Goal: Find specific page/section: Find specific page/section

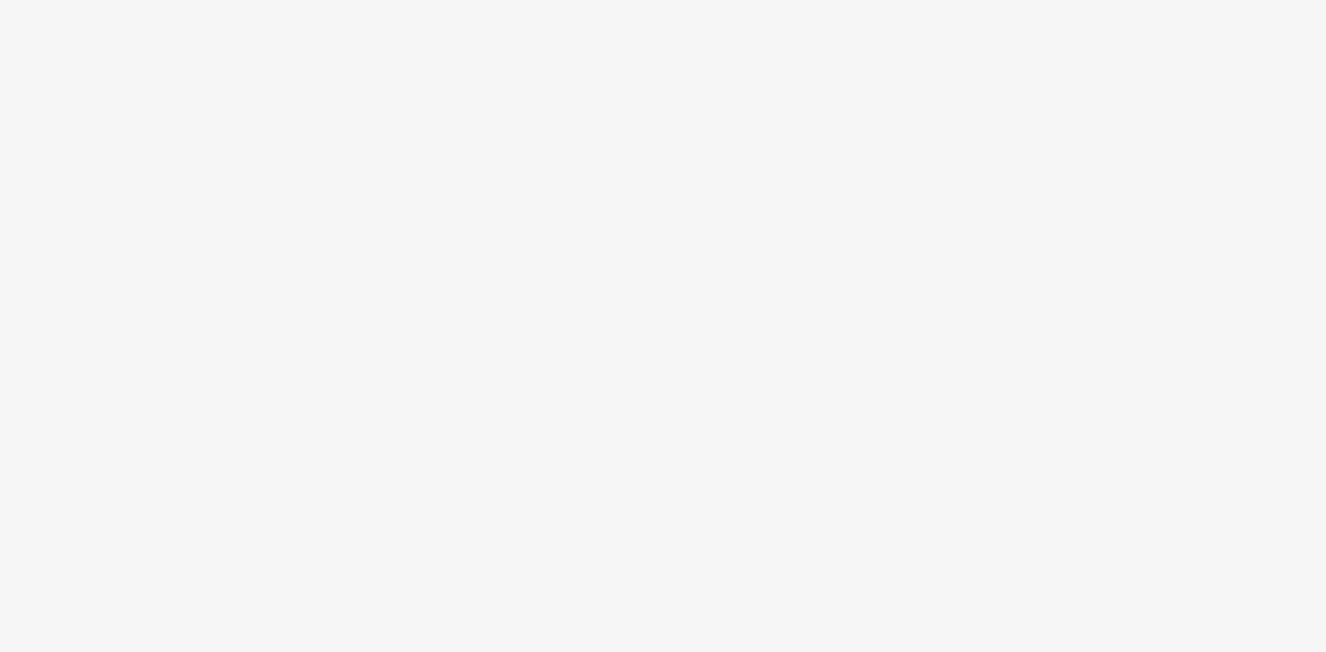
select select "97b78be7-b7c1-427d-93eb-a13be4d88a0a"
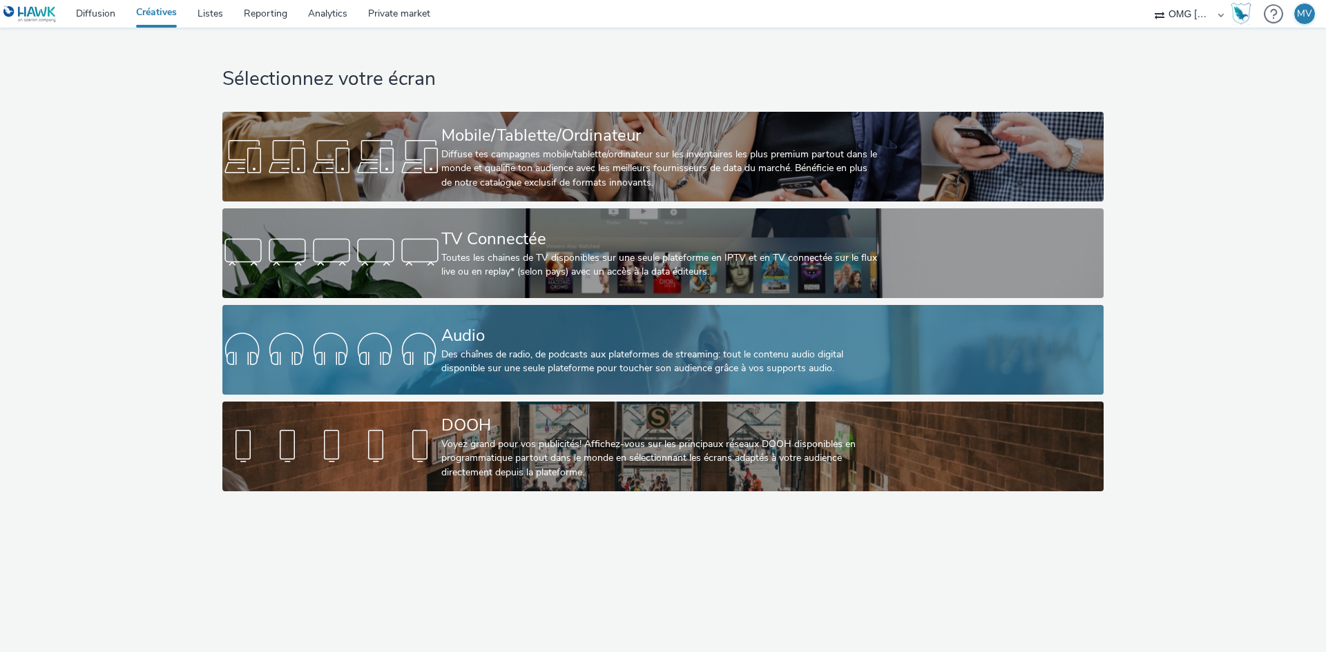
click at [469, 348] on div "Des chaînes de radio, de podcasts aux plateformes de streaming: tout le contenu…" at bounding box center [660, 362] width 438 height 28
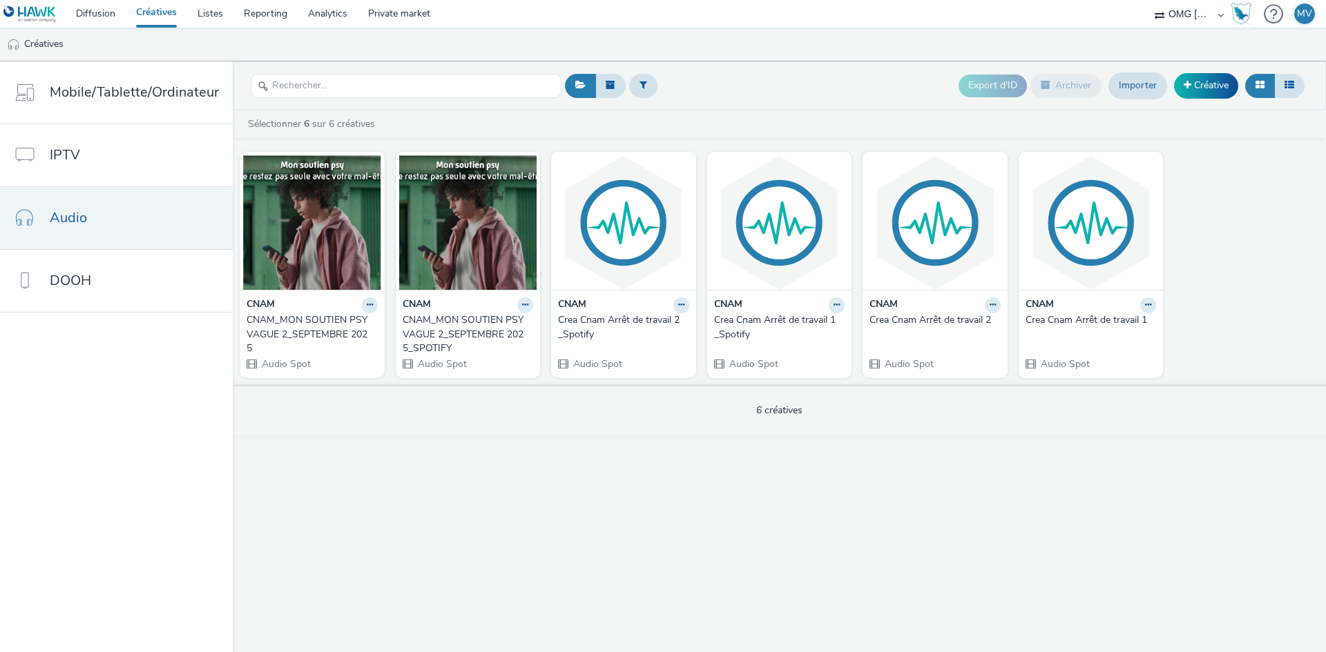
click at [72, 219] on span "Audio" at bounding box center [68, 218] width 37 height 20
click at [418, 16] on link "Private market" at bounding box center [399, 14] width 83 height 28
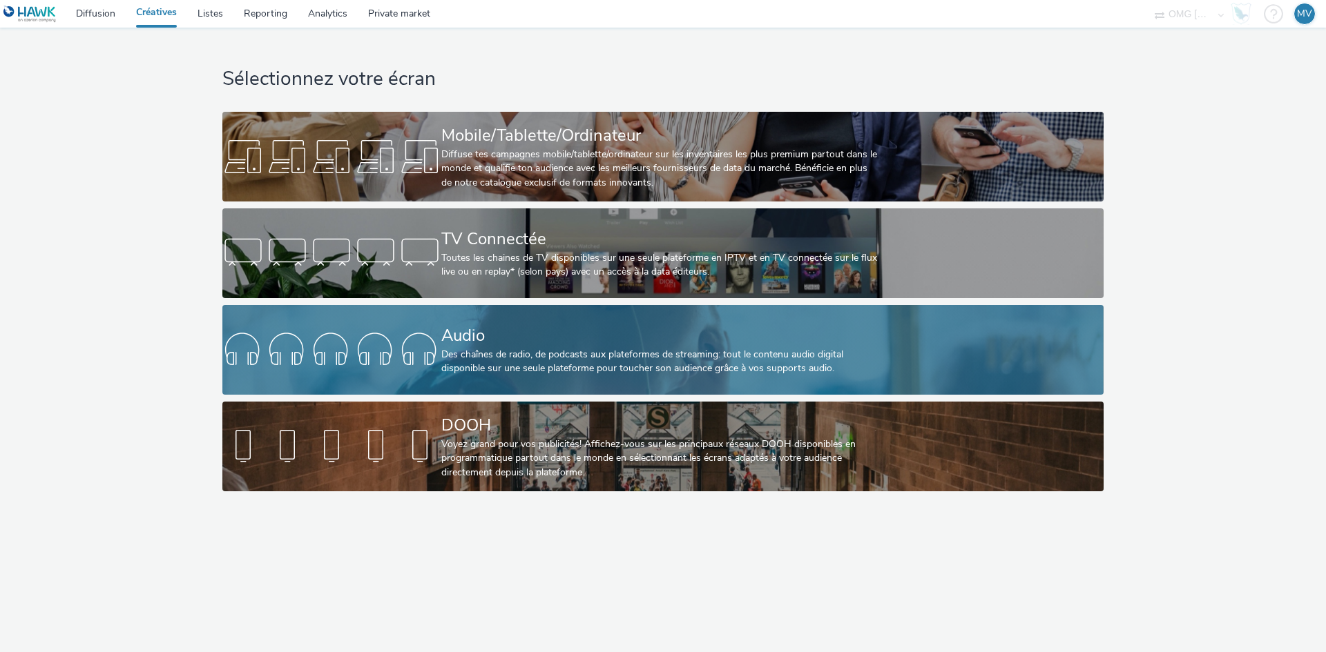
click at [434, 351] on div at bounding box center [331, 350] width 219 height 44
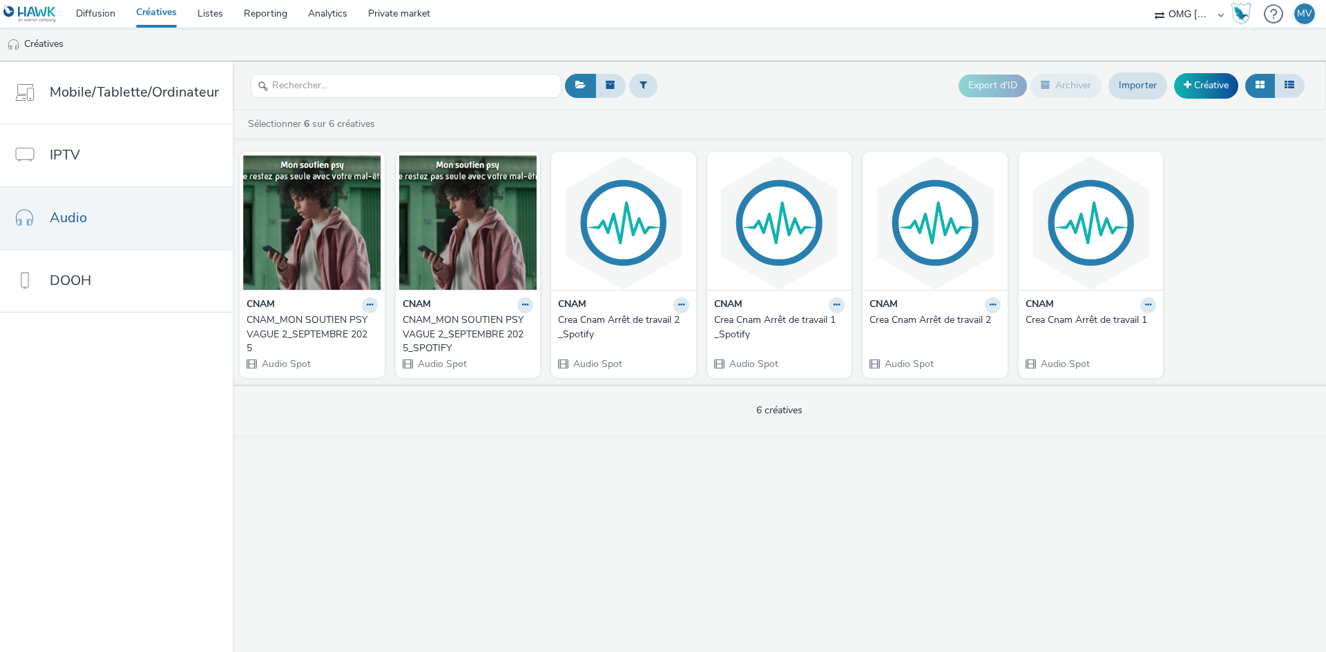
click at [1220, 17] on div "OMG France OMG France - CNAM" at bounding box center [1189, 14] width 83 height 28
click at [1162, 14] on div "OMG France OMG France - CNAM" at bounding box center [1189, 14] width 83 height 28
click at [1220, 10] on div "OMG France OMG France - CNAM" at bounding box center [1189, 14] width 83 height 28
click at [1186, 15] on select "OMG France OMG France - CNAM" at bounding box center [1189, 14] width 83 height 28
select select "736c65be-d9cf-44d3-ad4f-8a567b391e95"
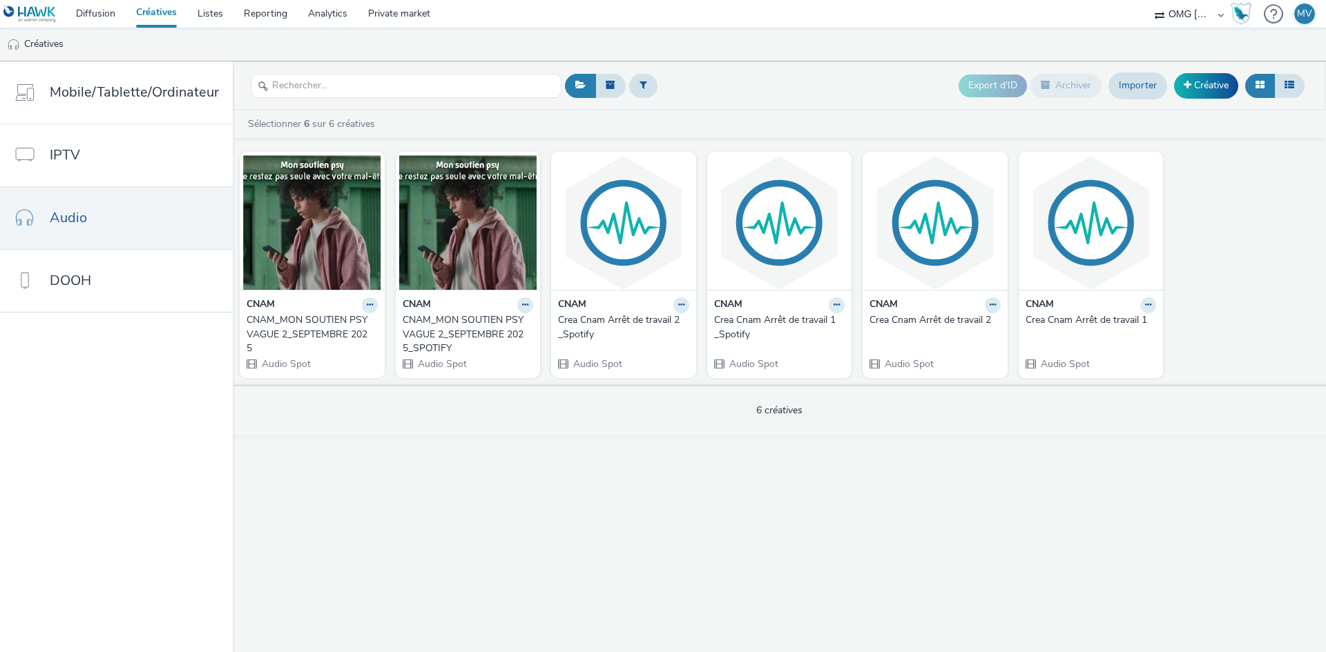
click at [1148, 0] on select "OMG France OMG France - CNAM" at bounding box center [1189, 14] width 83 height 28
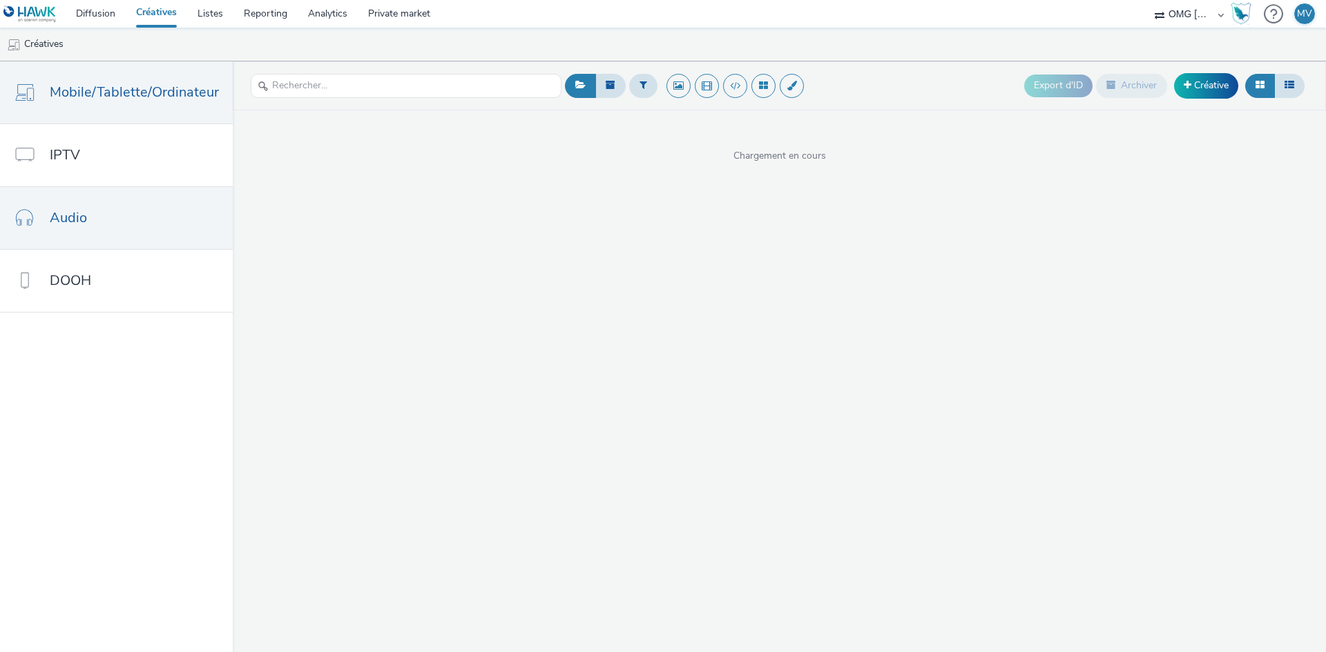
click at [79, 227] on span "Audio" at bounding box center [68, 218] width 37 height 20
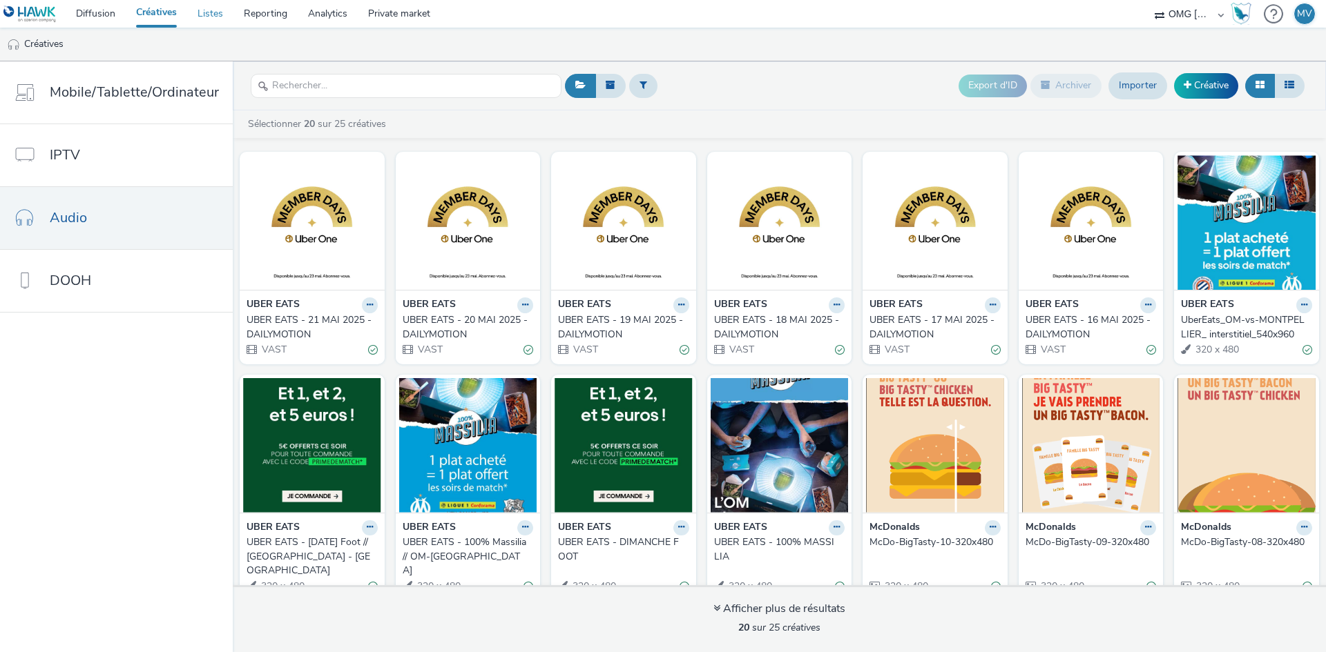
click at [211, 12] on link "Listes" at bounding box center [210, 14] width 46 height 28
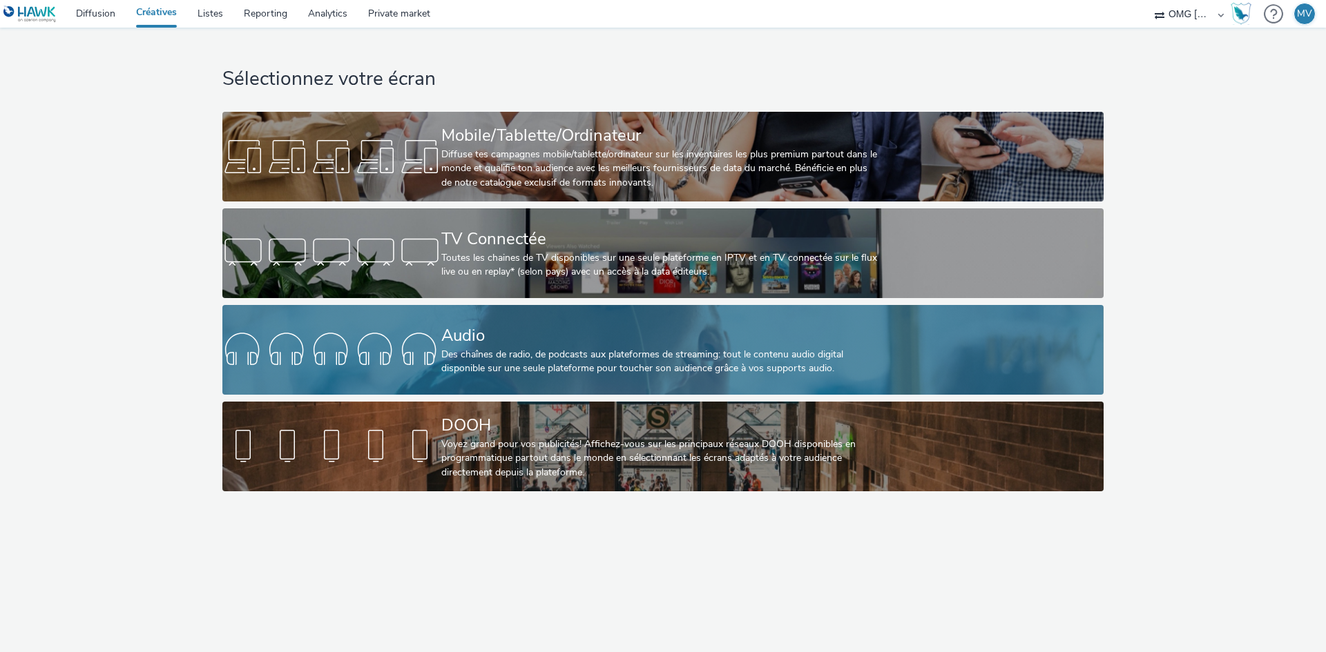
click at [313, 348] on div at bounding box center [331, 350] width 219 height 44
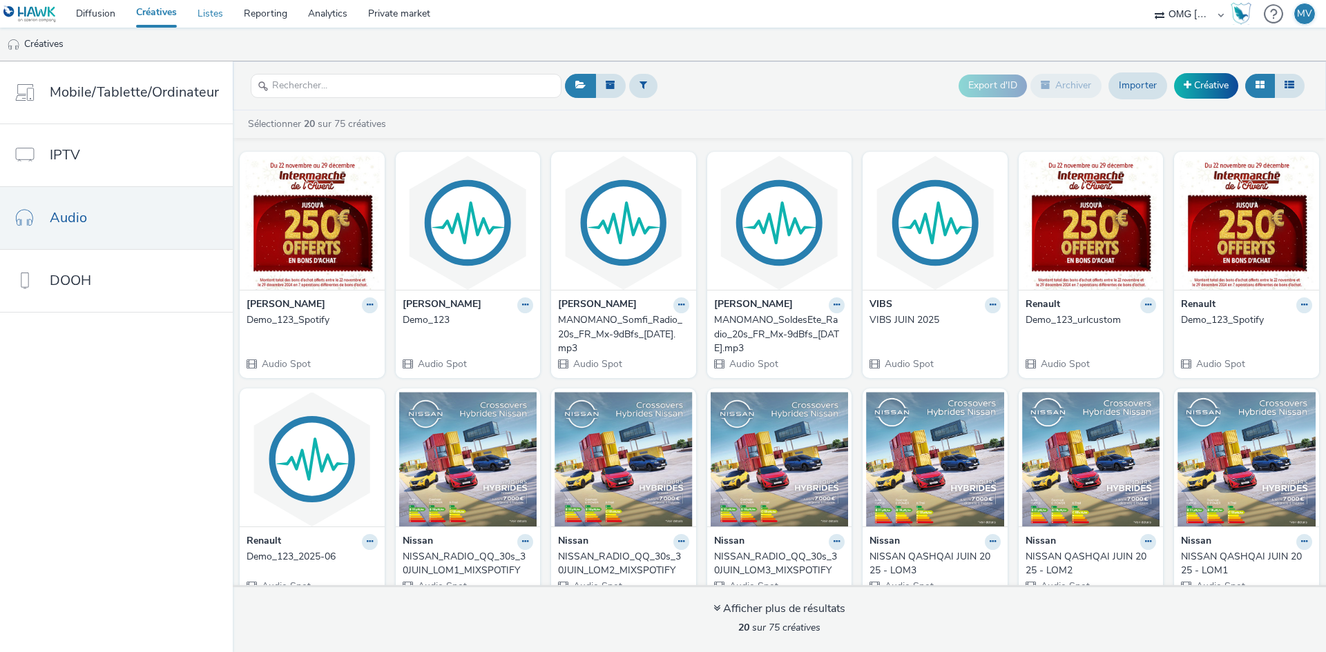
click at [217, 14] on link "Listes" at bounding box center [210, 14] width 46 height 28
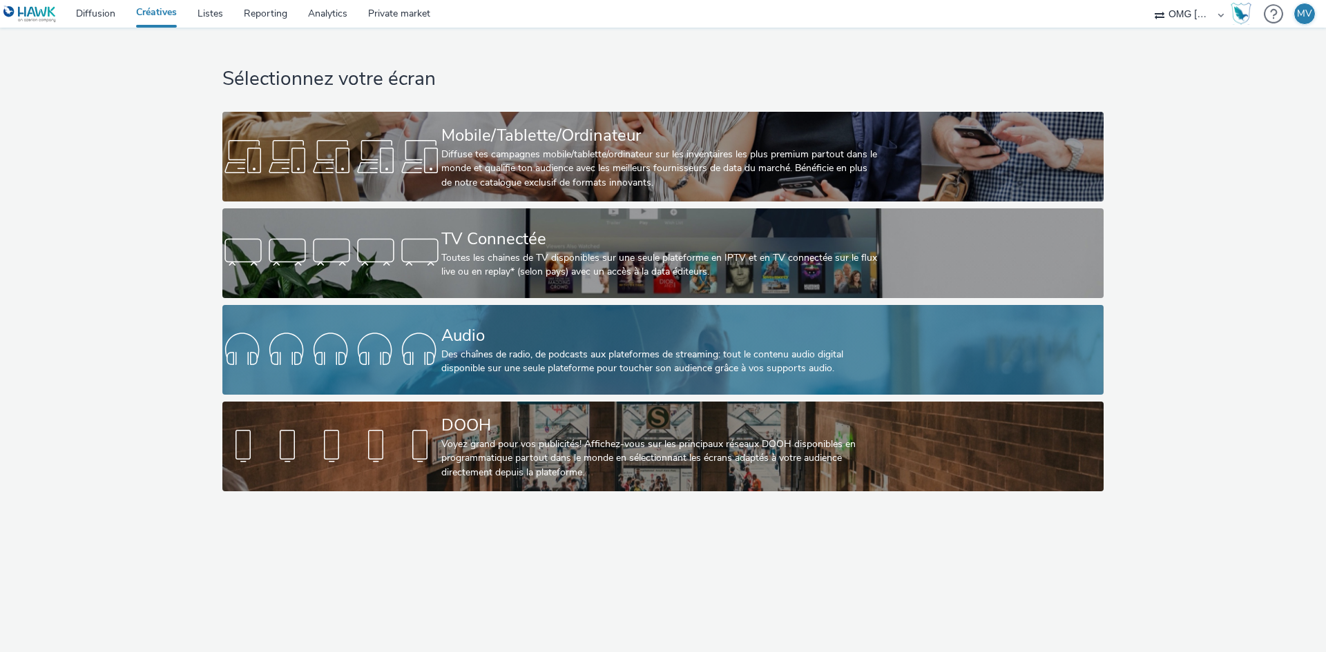
click at [401, 340] on div at bounding box center [331, 350] width 219 height 44
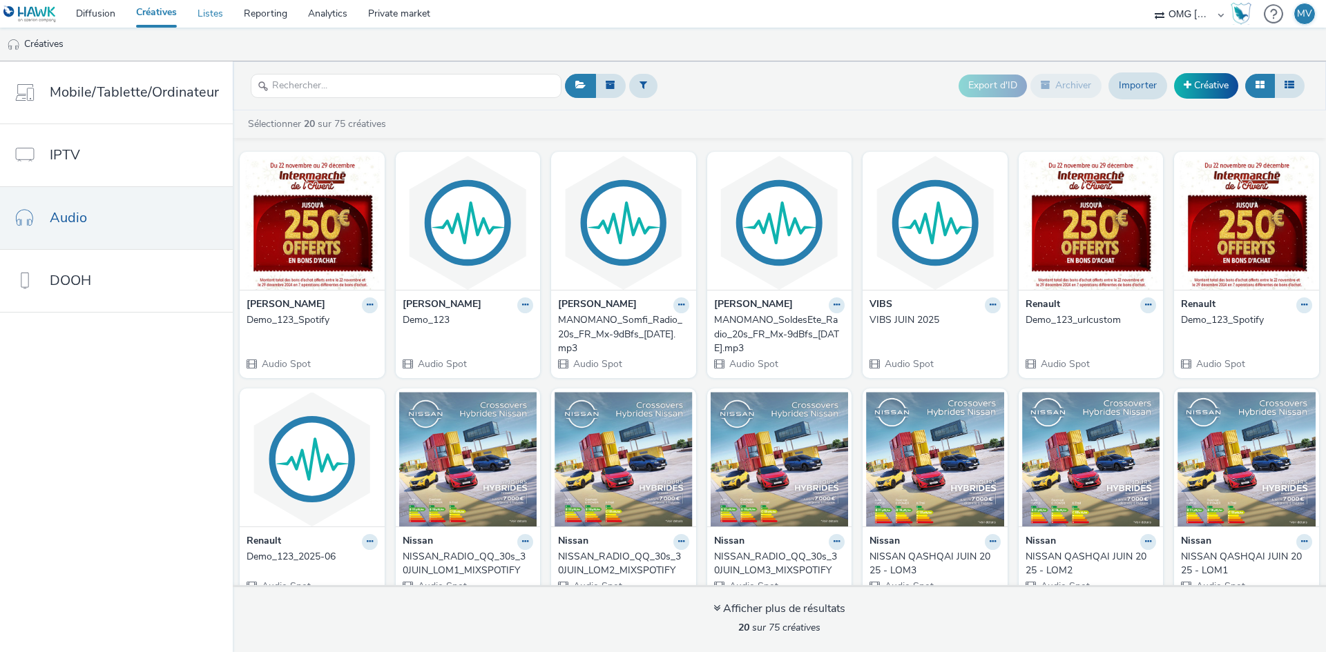
click at [213, 18] on link "Listes" at bounding box center [210, 14] width 46 height 28
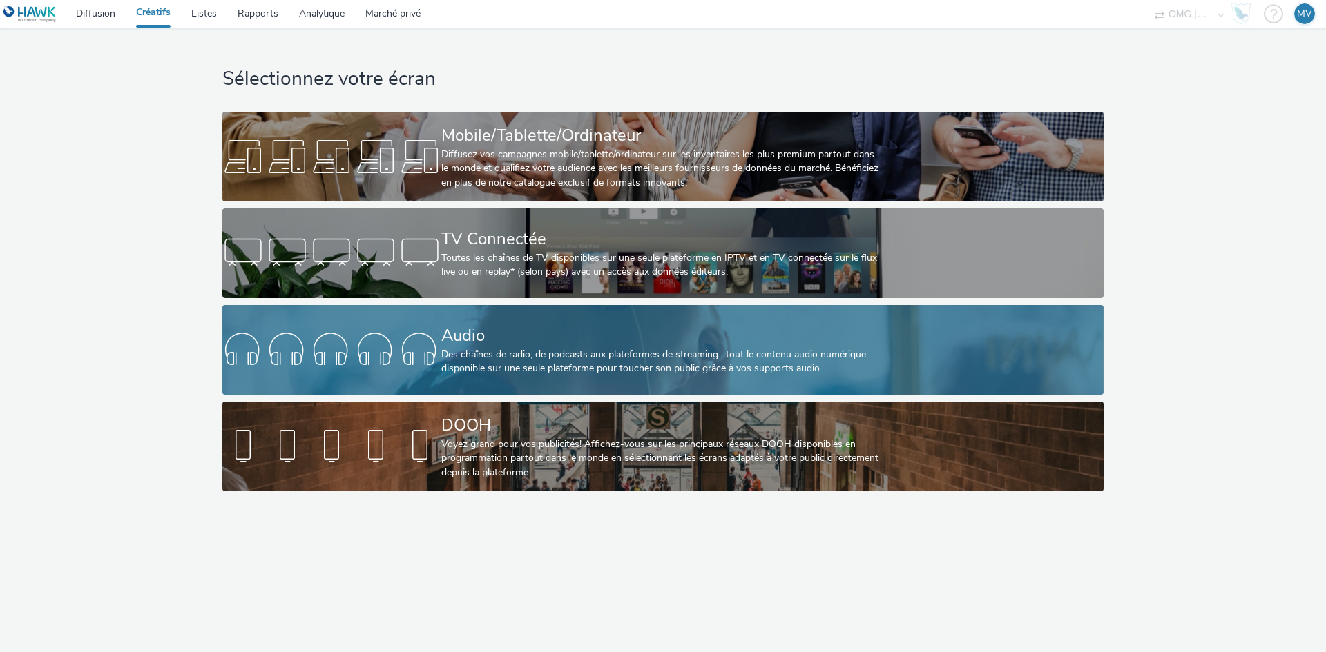
click at [457, 339] on font "Audio" at bounding box center [462, 336] width 43 height 22
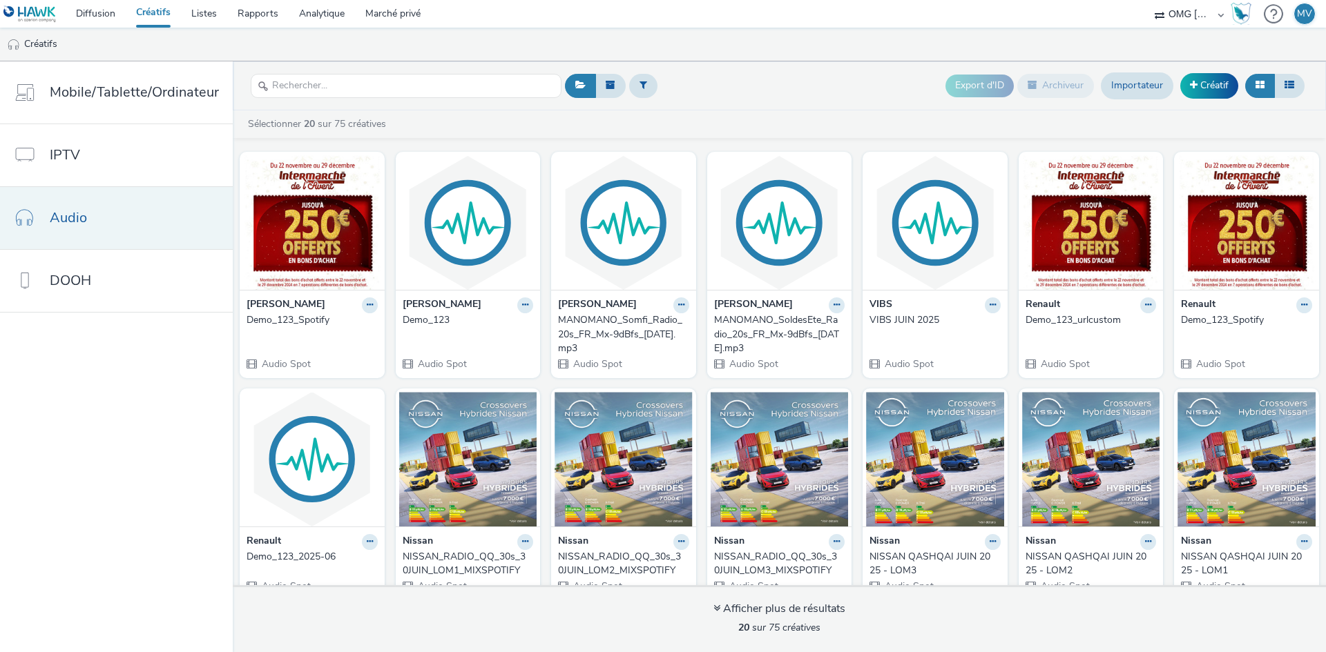
click at [65, 209] on font "Audio" at bounding box center [68, 218] width 37 height 19
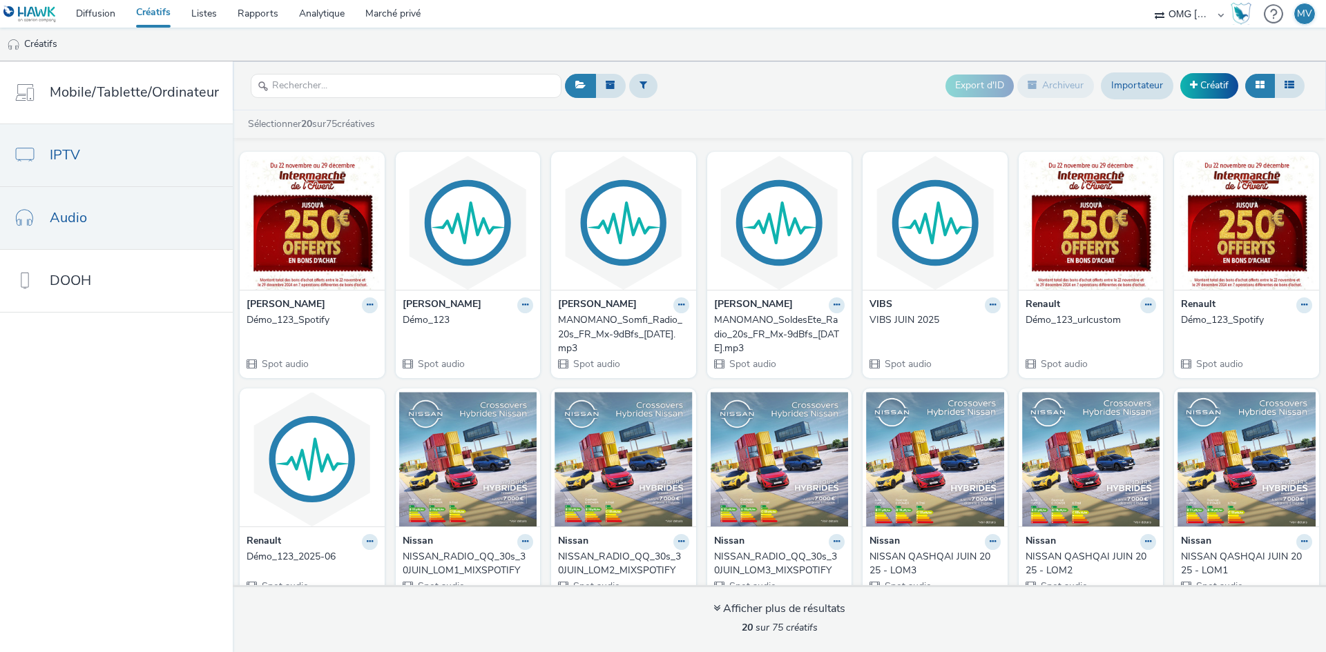
click at [68, 155] on font "IPTV" at bounding box center [65, 155] width 30 height 19
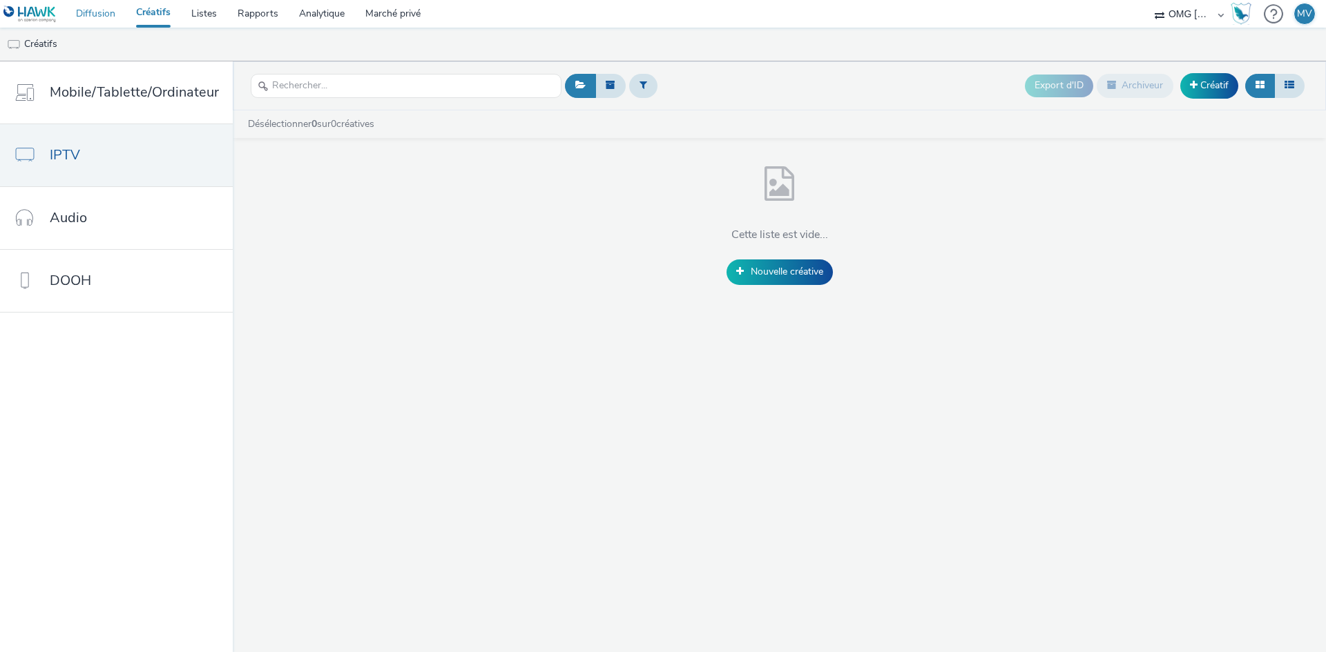
click at [88, 17] on font "Diffusion" at bounding box center [95, 13] width 39 height 13
